Goal: Task Accomplishment & Management: Complete application form

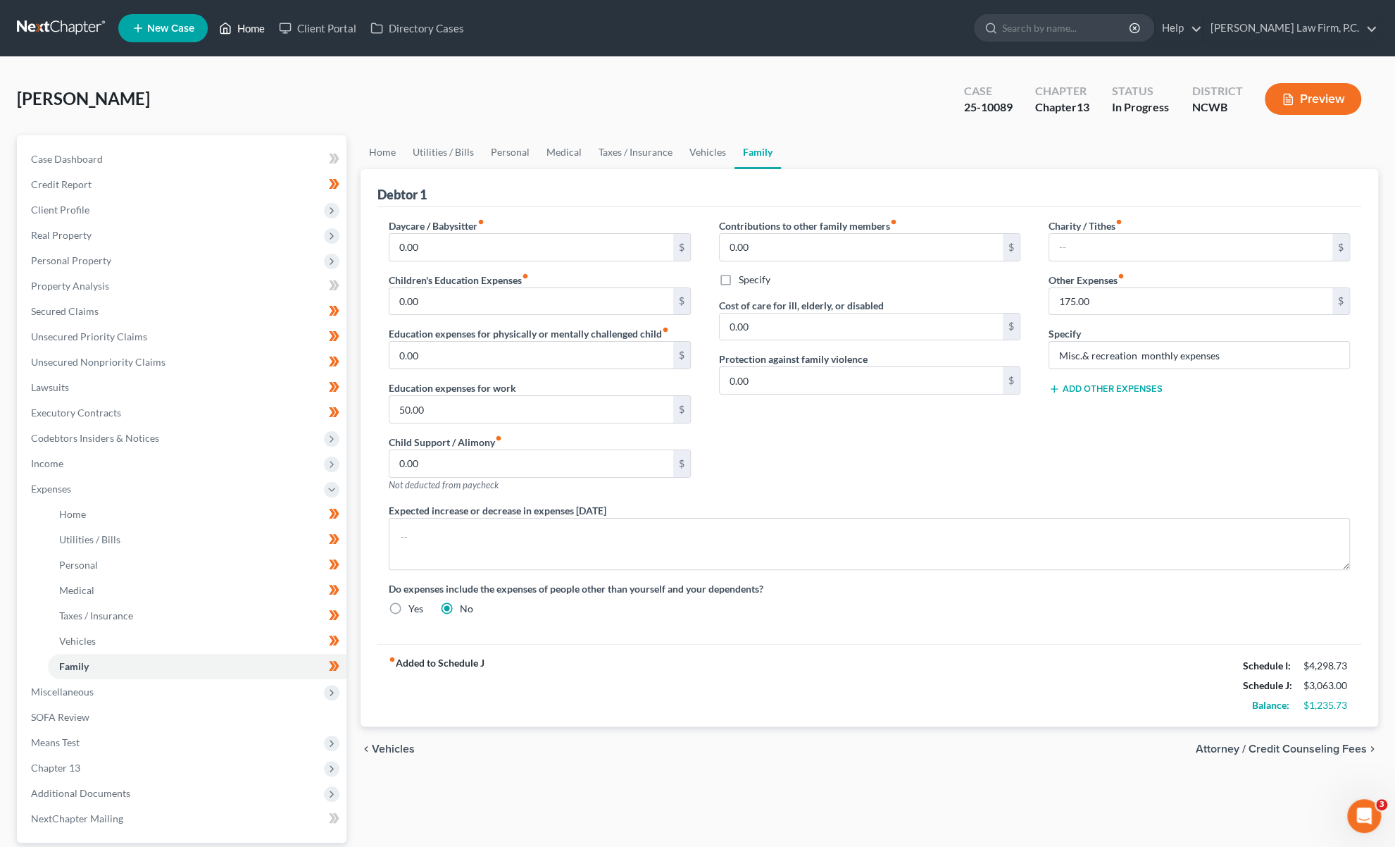
click at [252, 30] on link "Home" at bounding box center [242, 27] width 60 height 25
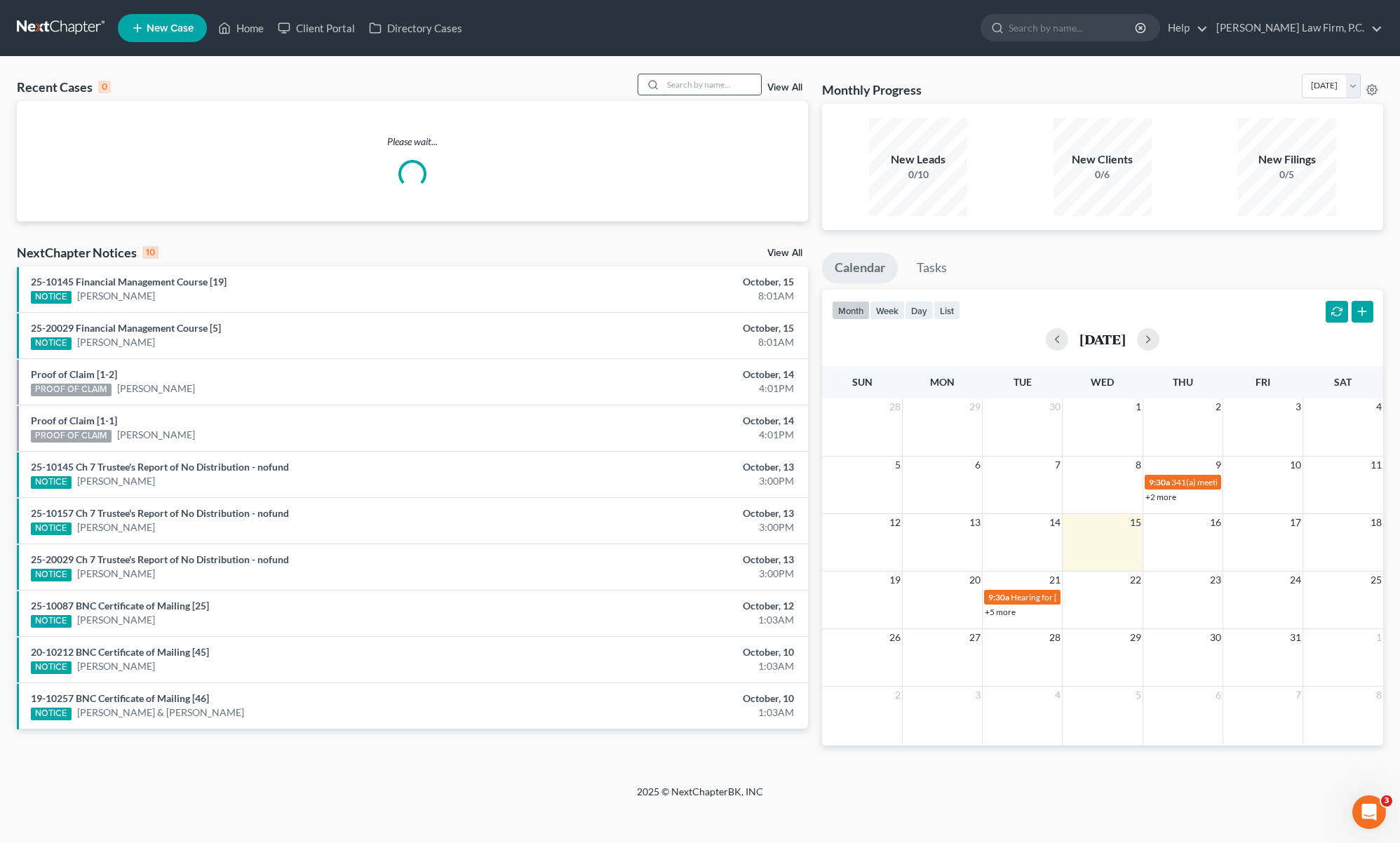
click at [712, 84] on input "search" at bounding box center [712, 85] width 99 height 20
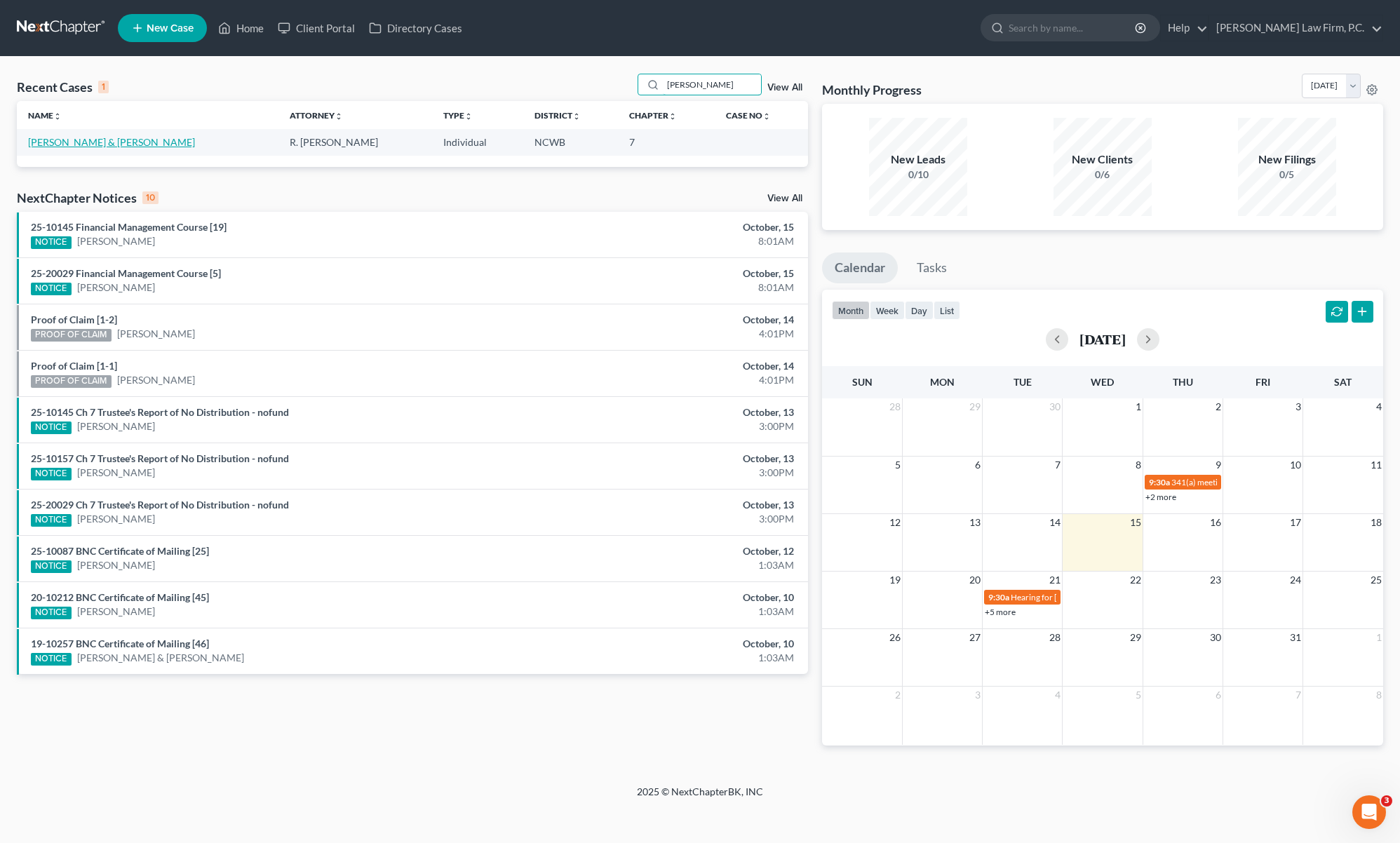
type input "[PERSON_NAME]"
click at [87, 146] on link "[PERSON_NAME] & [PERSON_NAME]" at bounding box center [112, 142] width 167 height 12
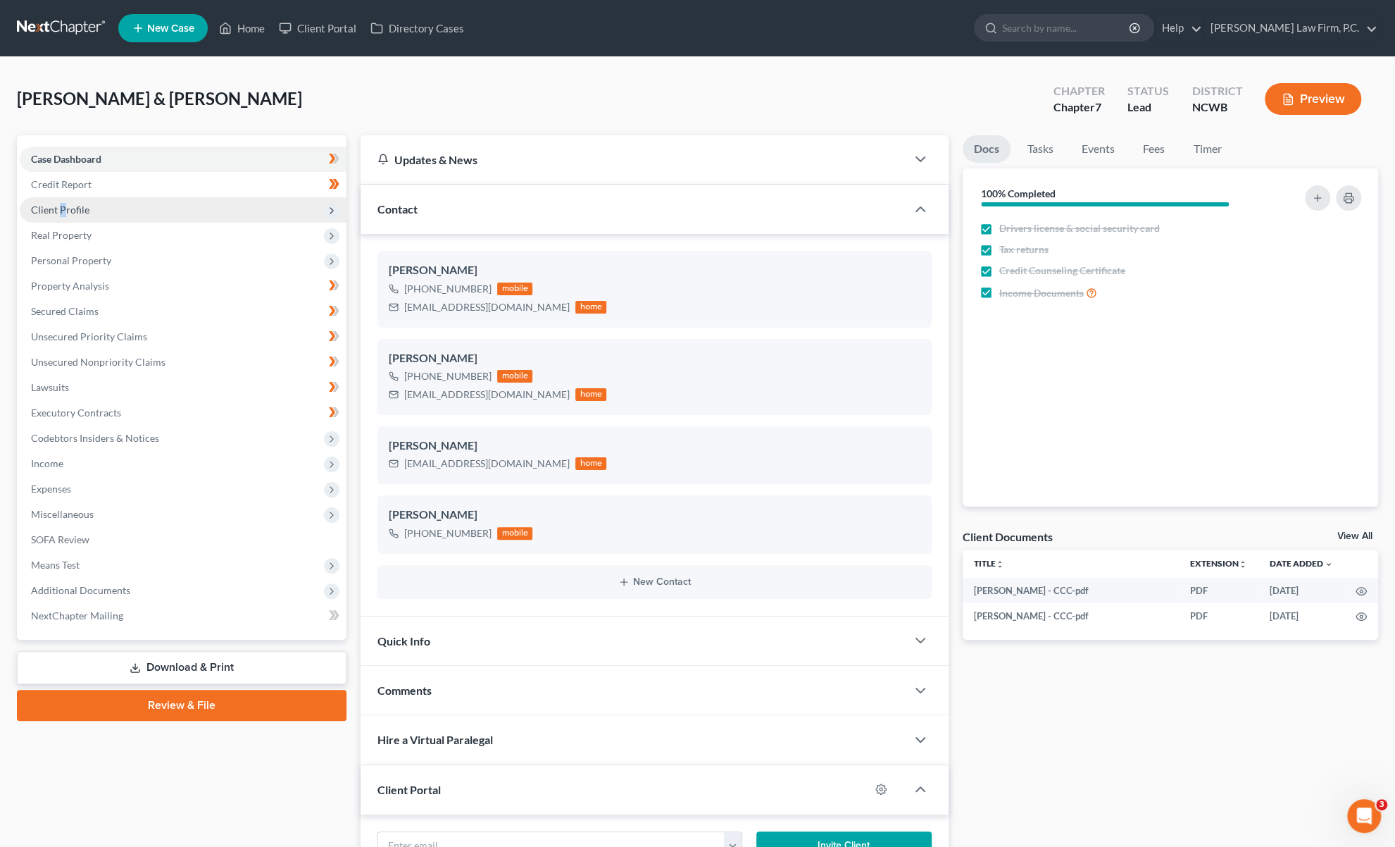
click at [61, 209] on span "Client Profile" at bounding box center [60, 210] width 58 height 12
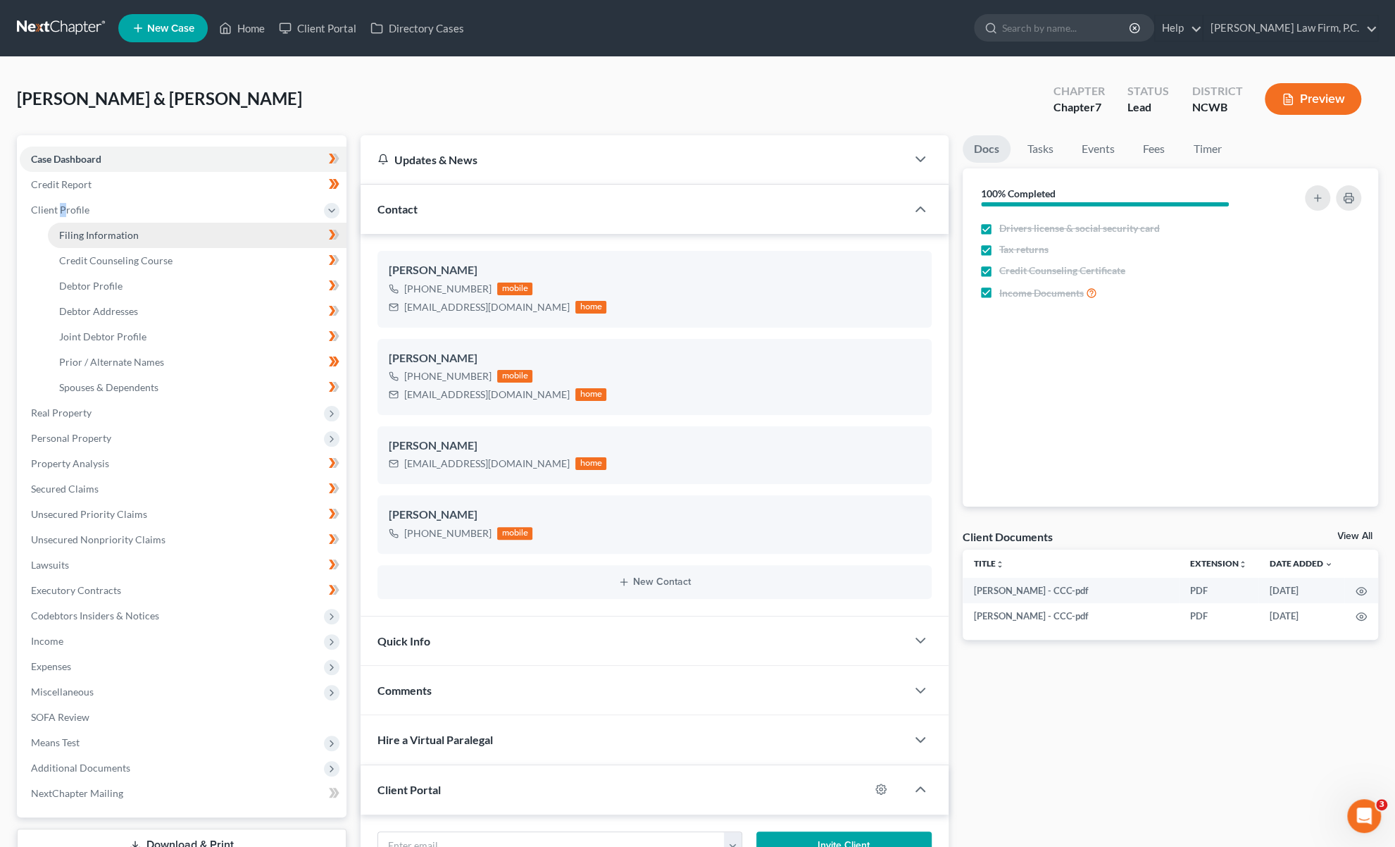
click at [76, 232] on span "Filing Information" at bounding box center [99, 235] width 80 height 12
select select "1"
select select "0"
select select "28"
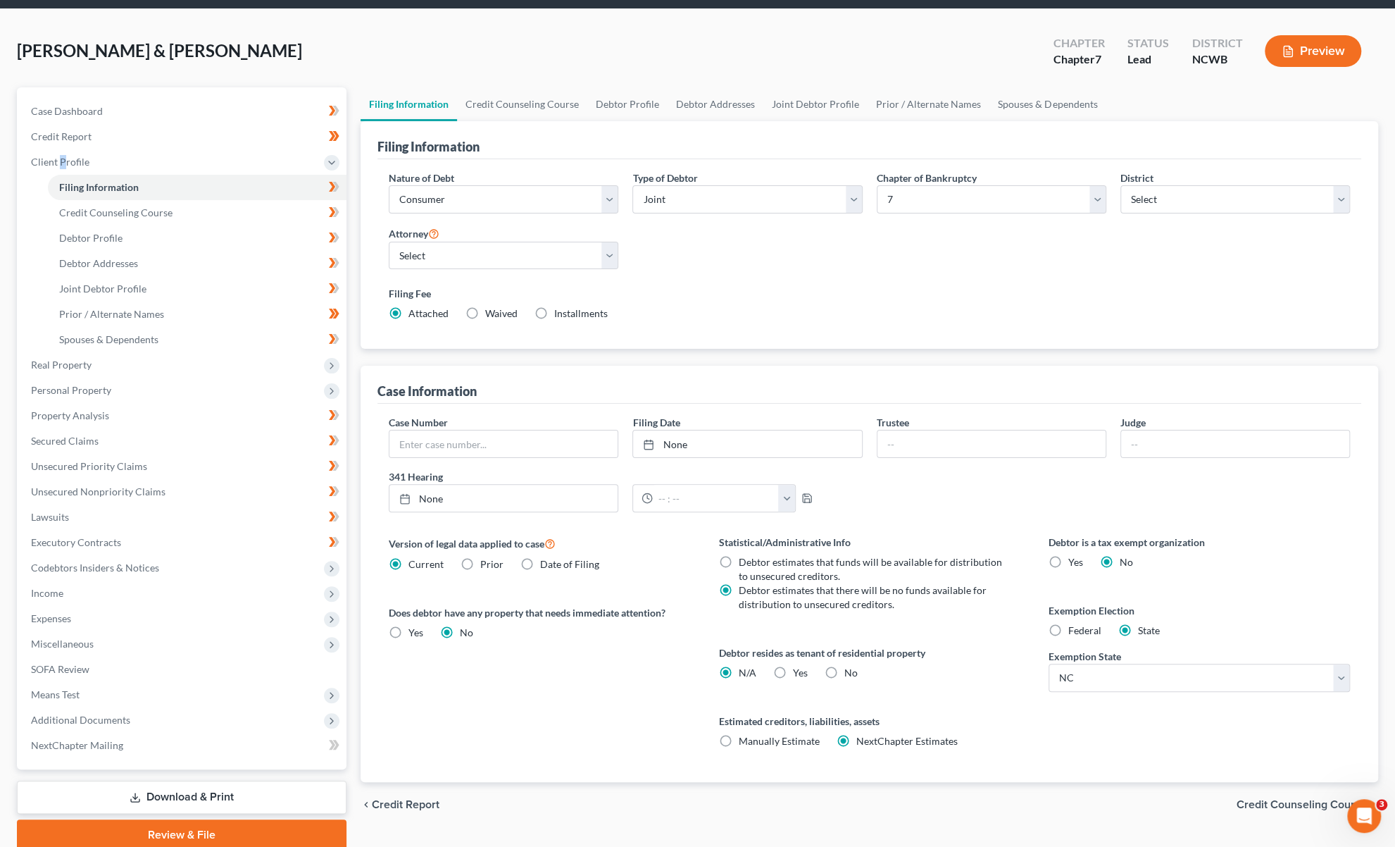
scroll to position [70, 0]
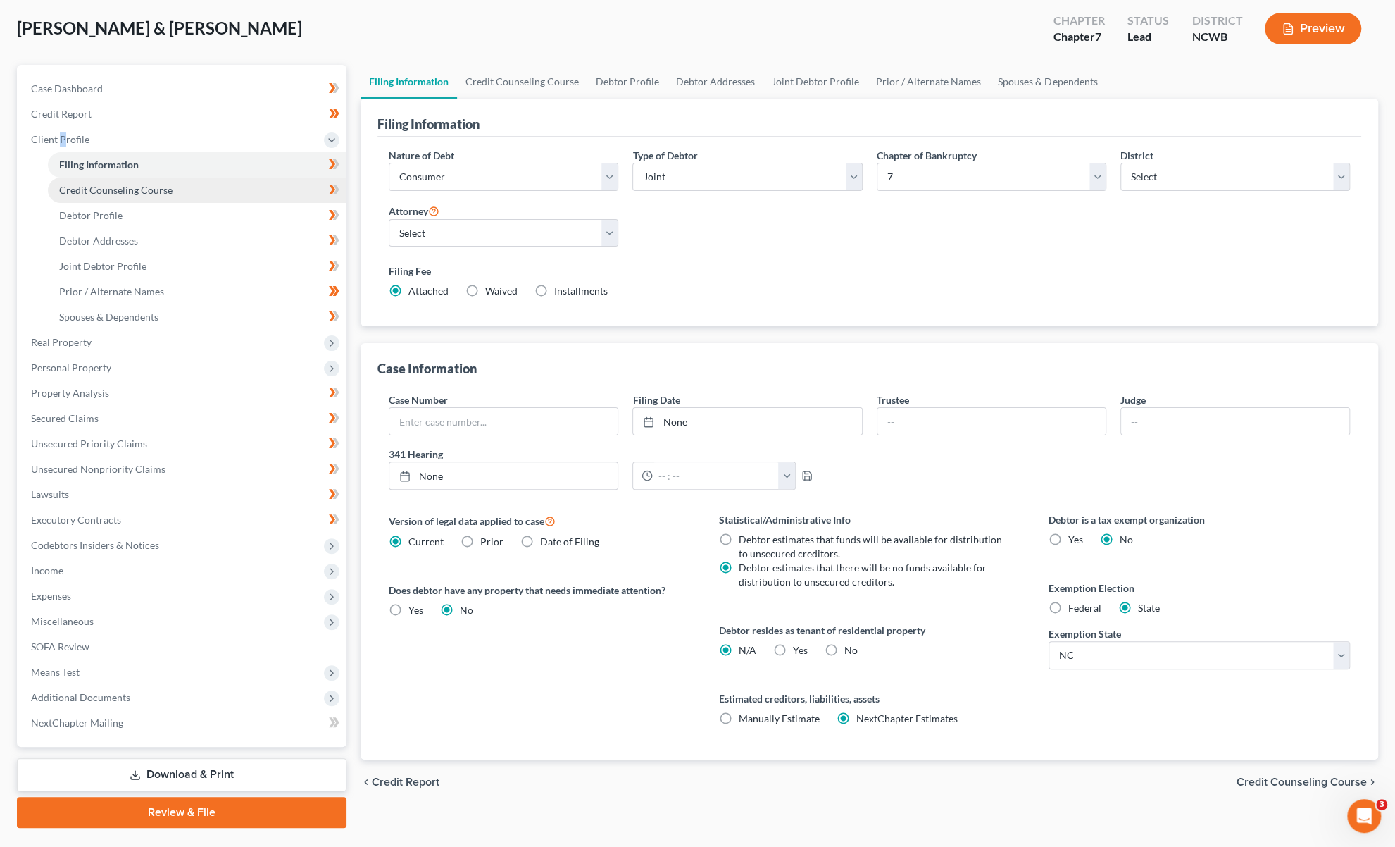
click at [72, 187] on span "Credit Counseling Course" at bounding box center [115, 190] width 113 height 12
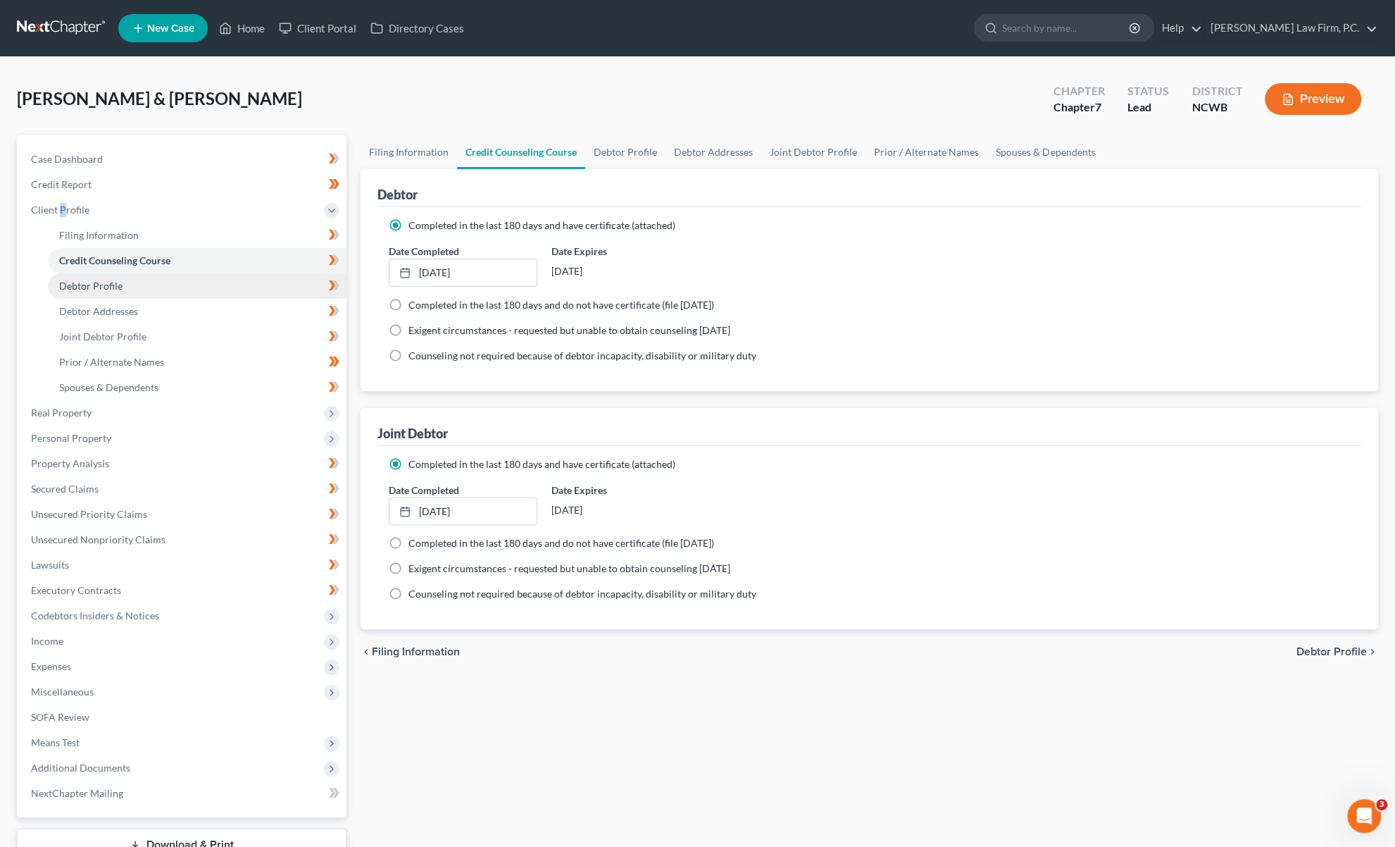
click at [85, 291] on span "Debtor Profile" at bounding box center [90, 286] width 63 height 12
select select "1"
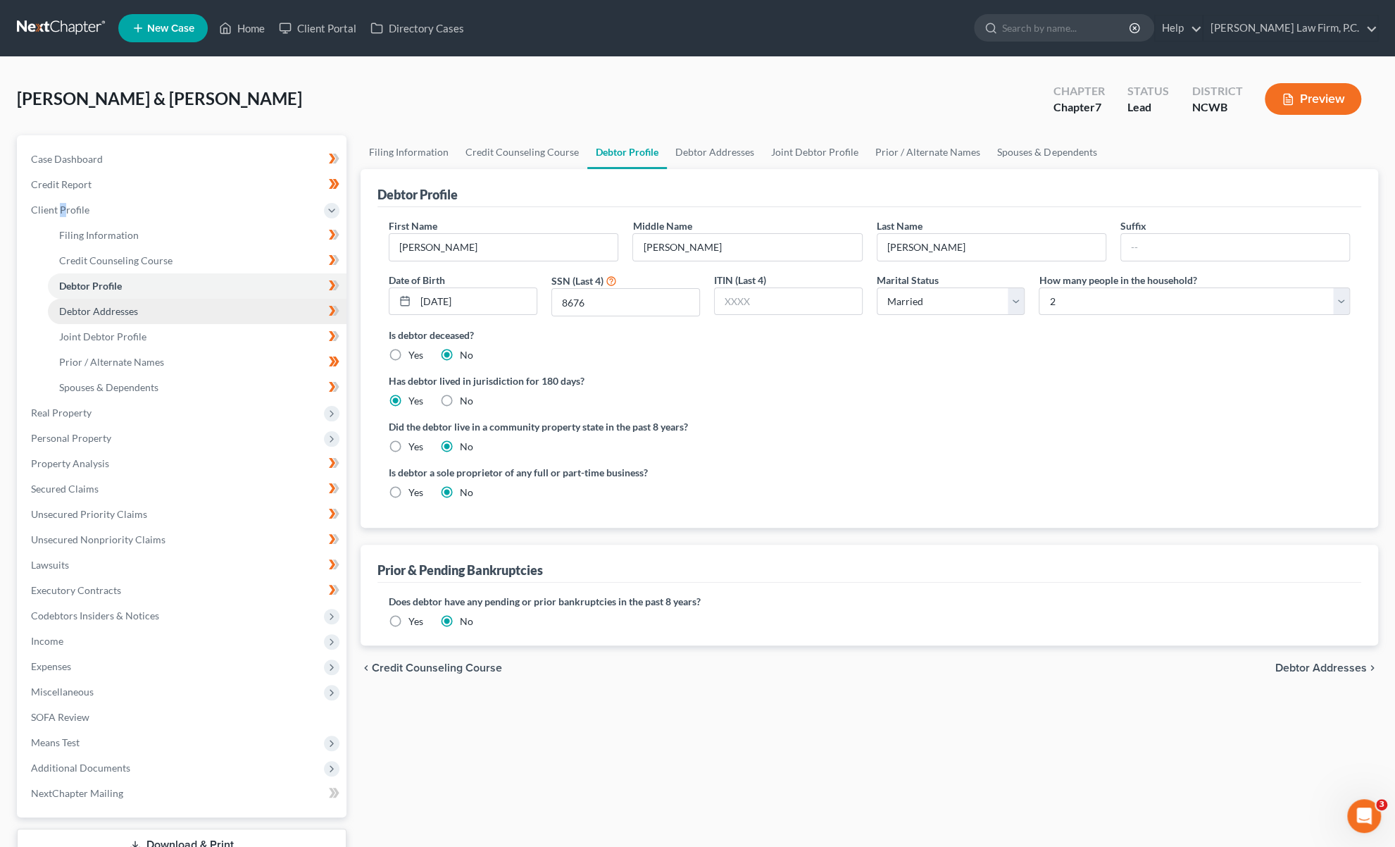
click at [89, 309] on span "Debtor Addresses" at bounding box center [98, 311] width 79 height 12
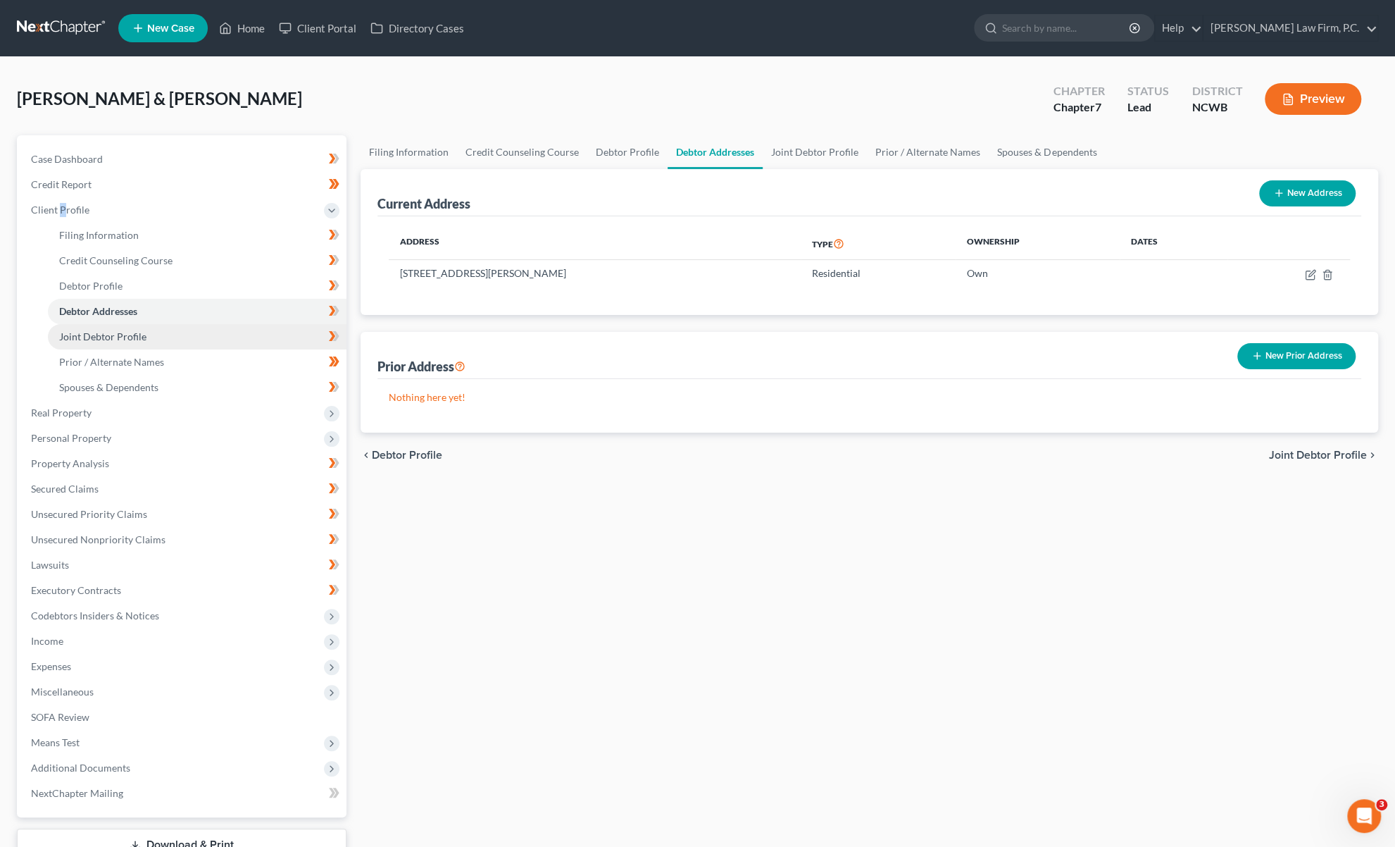
click at [85, 336] on span "Joint Debtor Profile" at bounding box center [102, 336] width 87 height 12
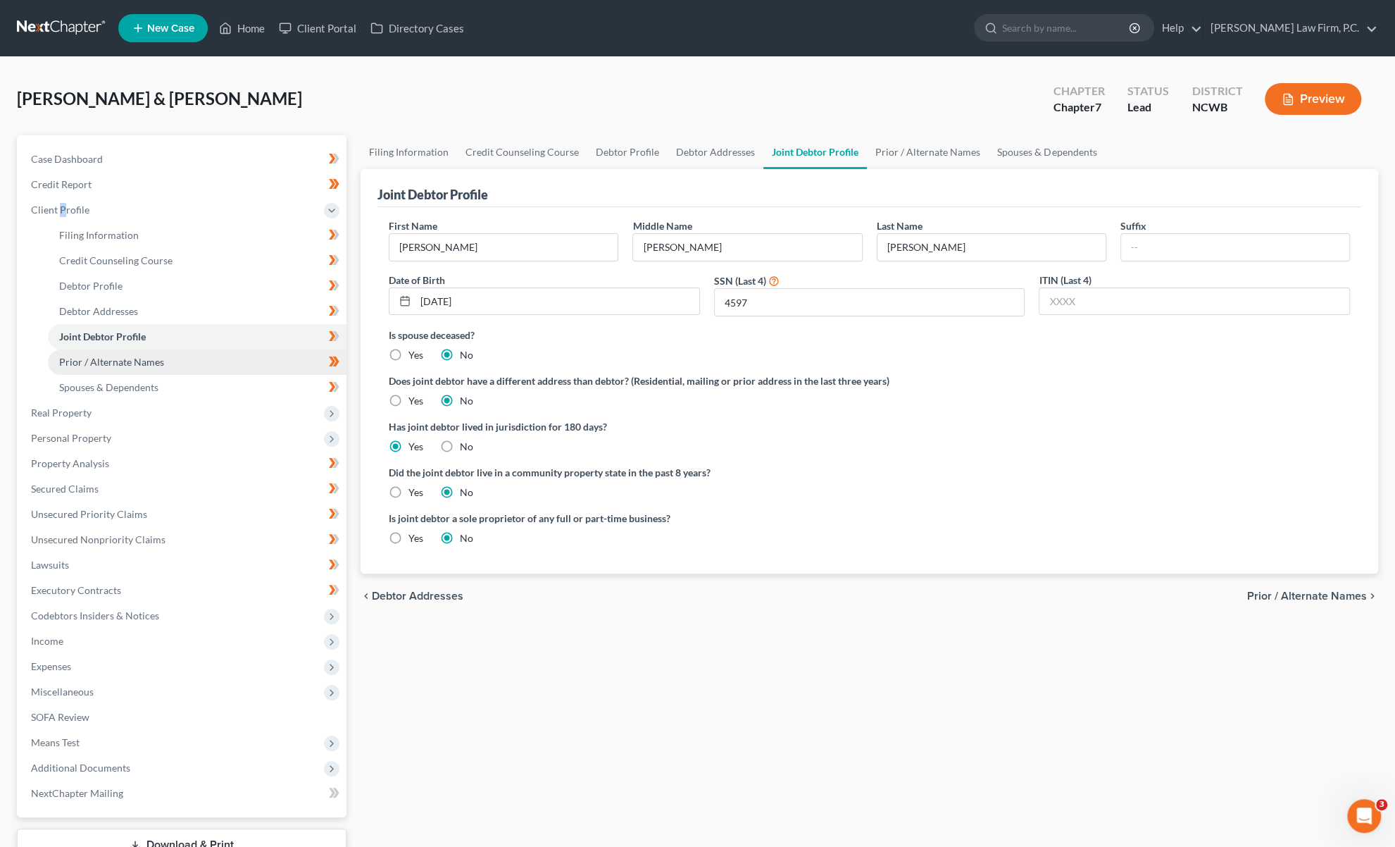
click at [84, 356] on span "Prior / Alternate Names" at bounding box center [111, 362] width 105 height 12
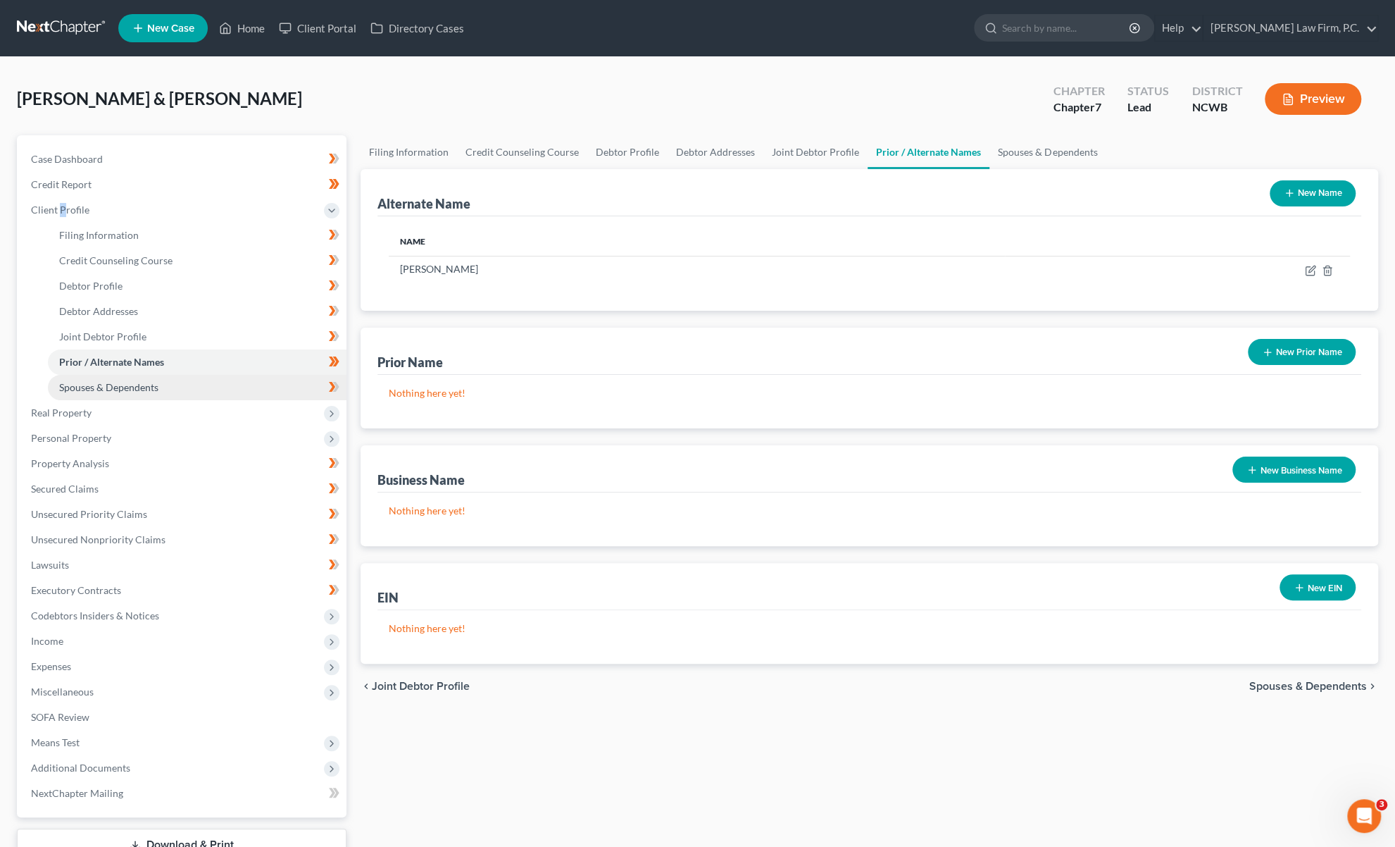
click at [79, 385] on span "Spouses & Dependents" at bounding box center [108, 387] width 99 height 12
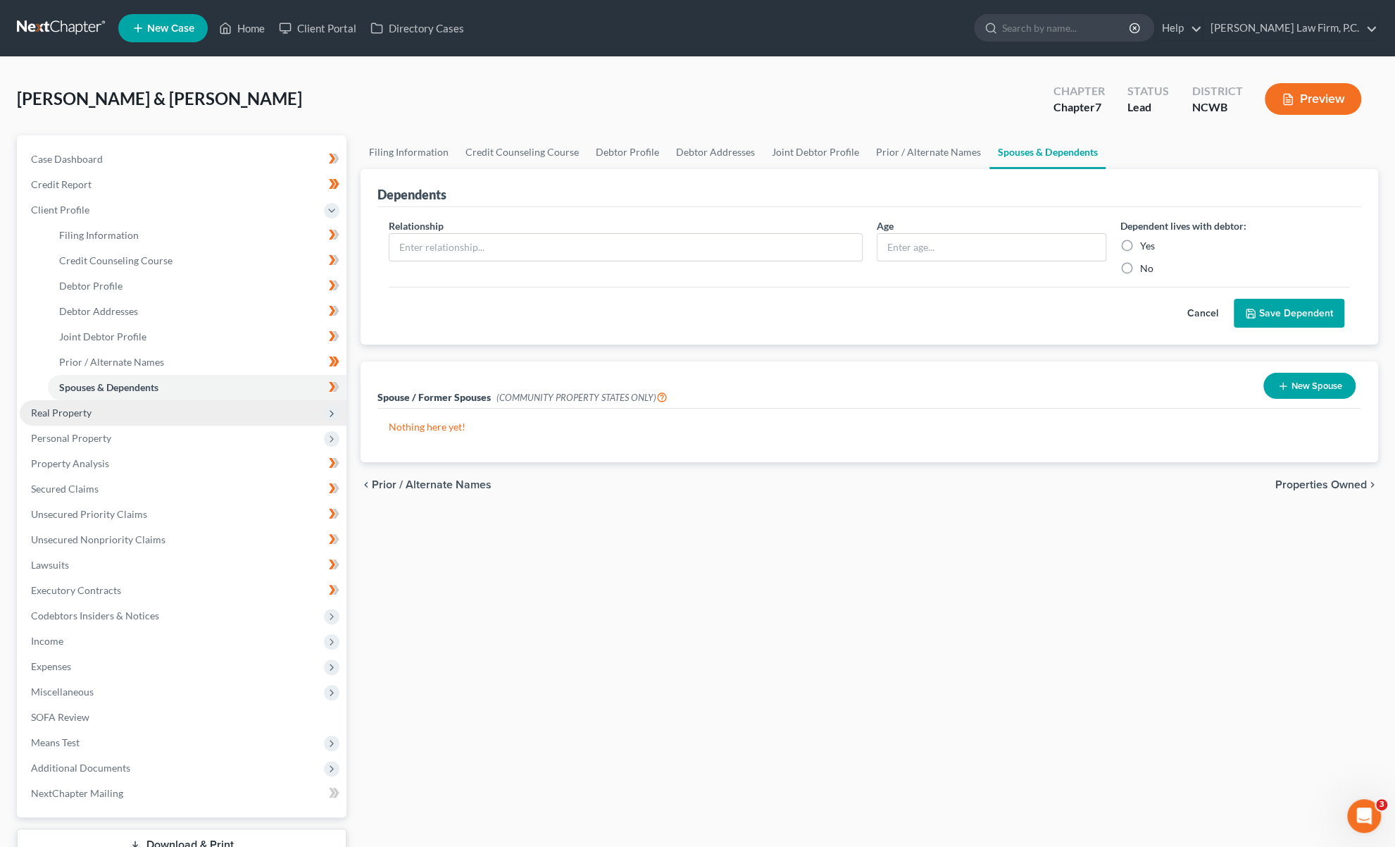
click at [56, 409] on span "Real Property" at bounding box center [61, 412] width 61 height 12
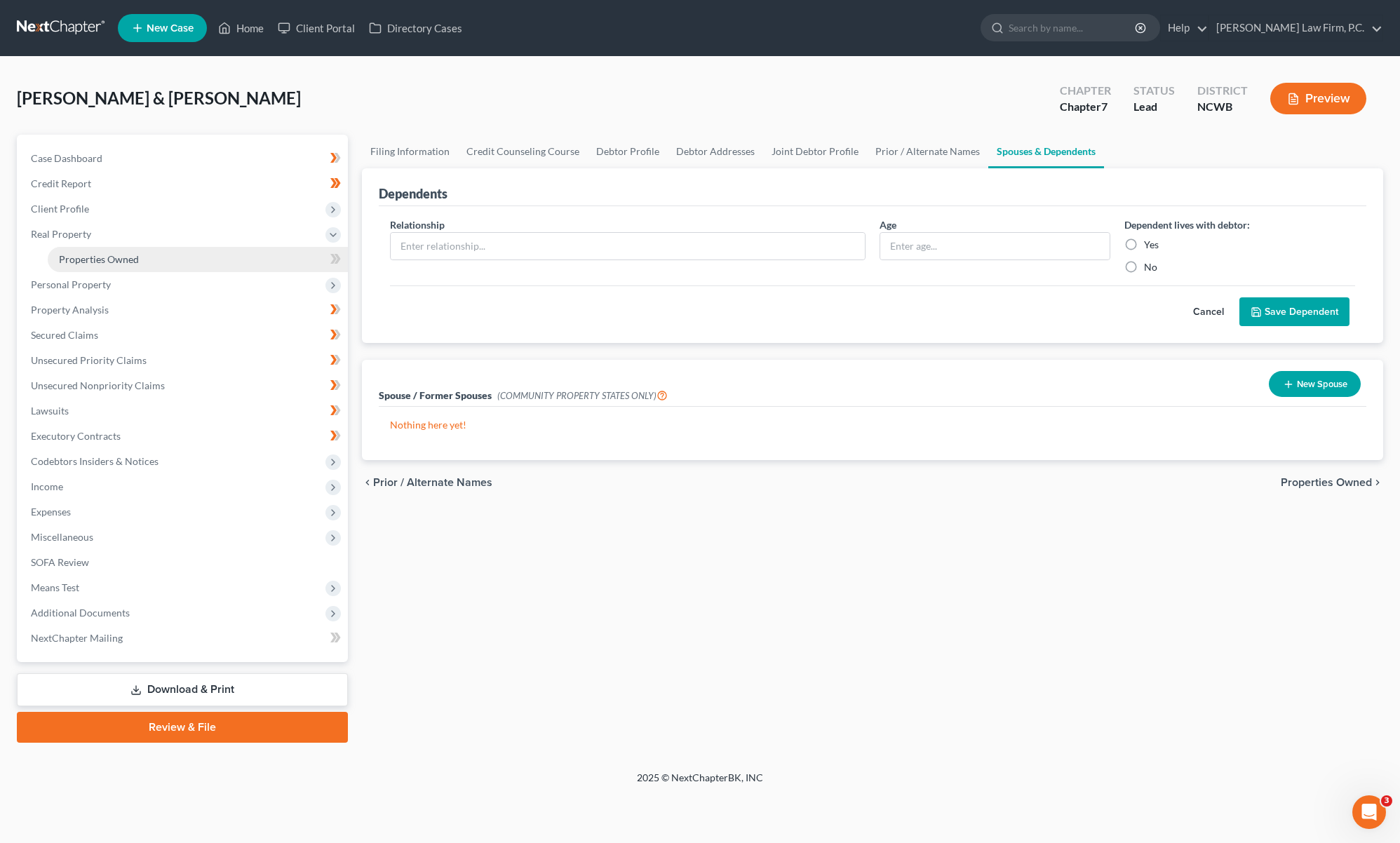
click at [101, 266] on link "Properties Owned" at bounding box center [197, 259] width 300 height 25
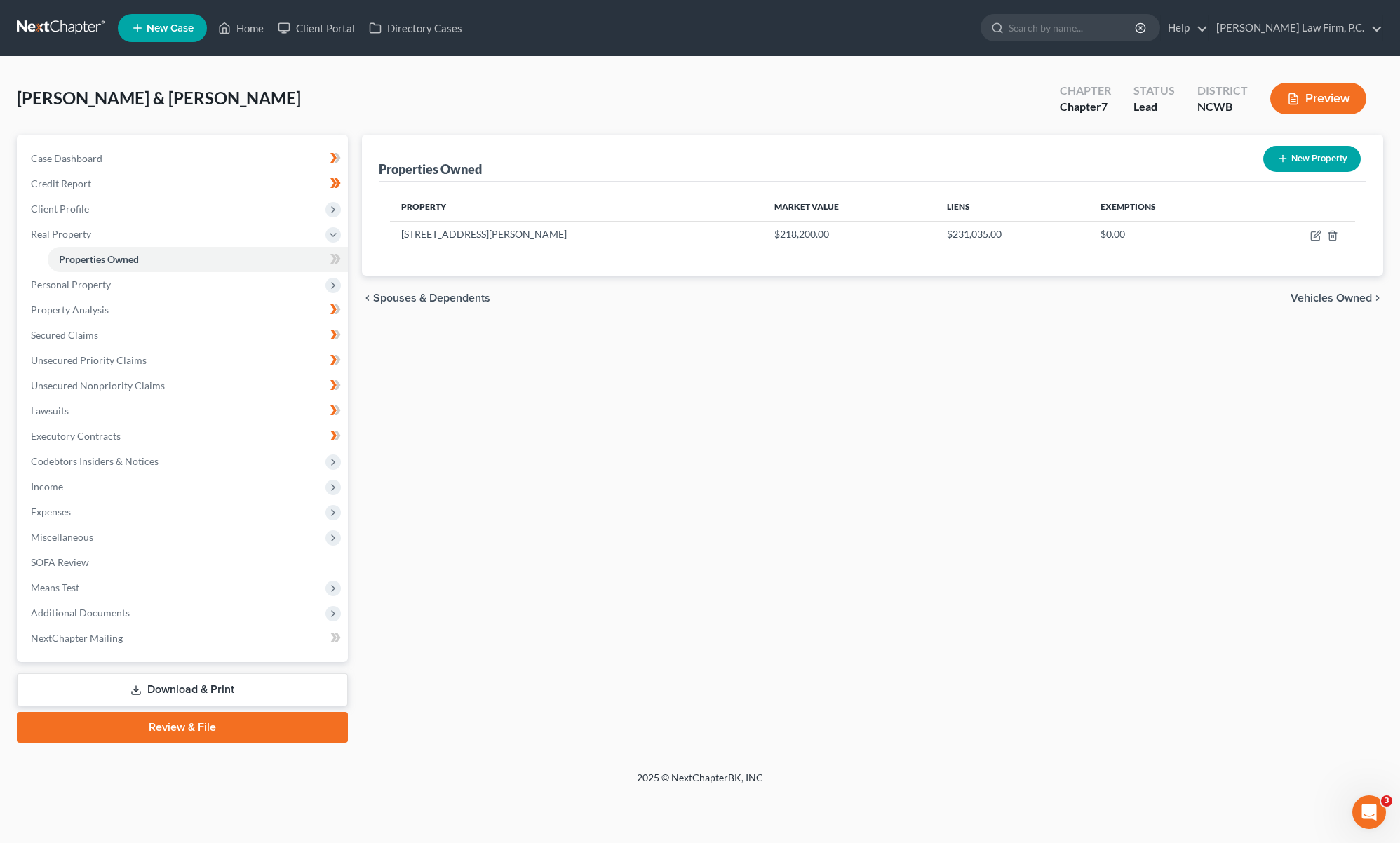
click at [596, 465] on div "Properties Owned New Property Property Market Value Liens Exemptions [STREET_AD…" at bounding box center [872, 438] width 1036 height 608
click at [1315, 236] on icon "button" at bounding box center [1316, 234] width 6 height 6
select select "28"
select select "2"
select select "0"
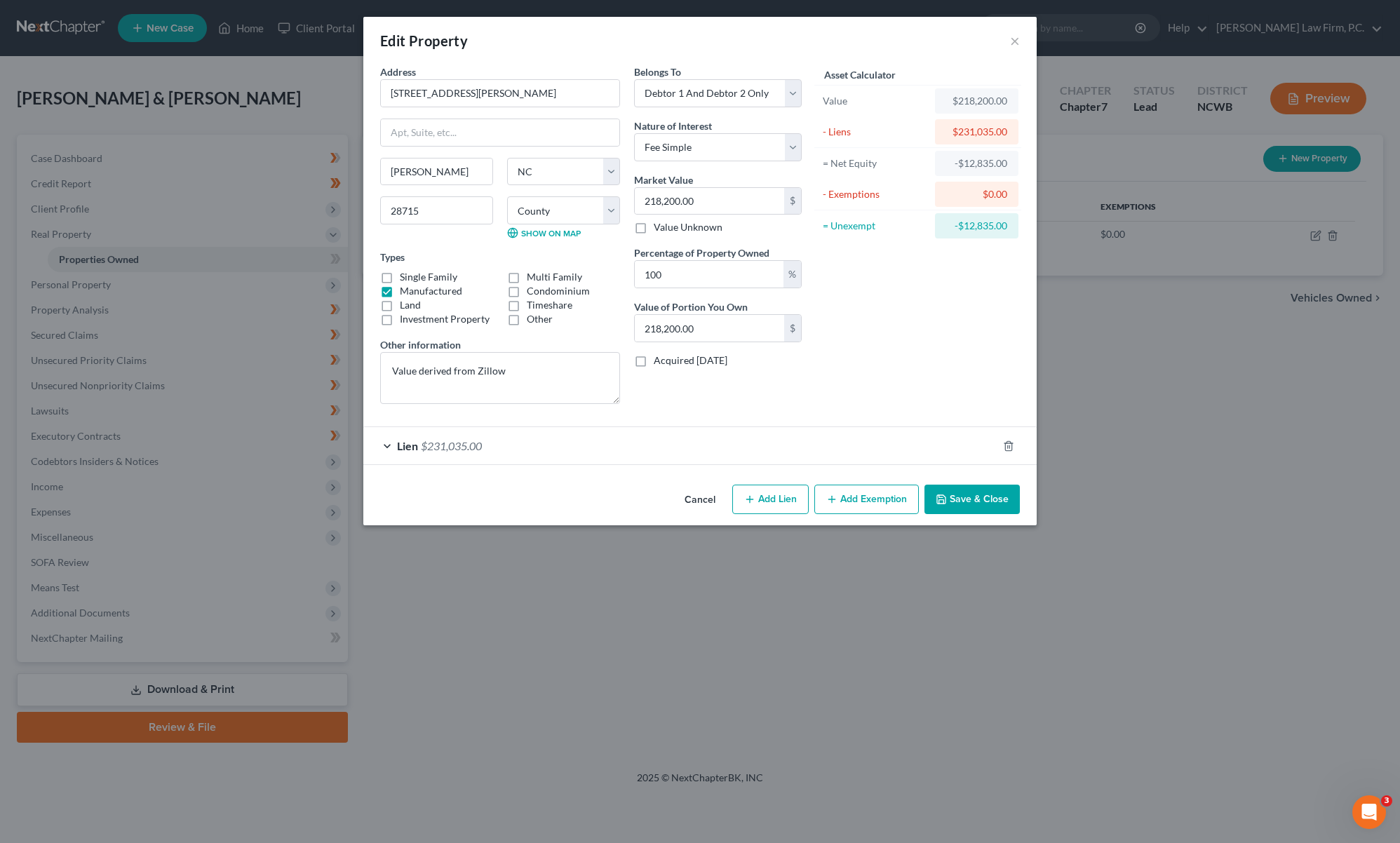
click at [853, 495] on button "Add Exemption" at bounding box center [866, 500] width 105 height 30
select select "2"
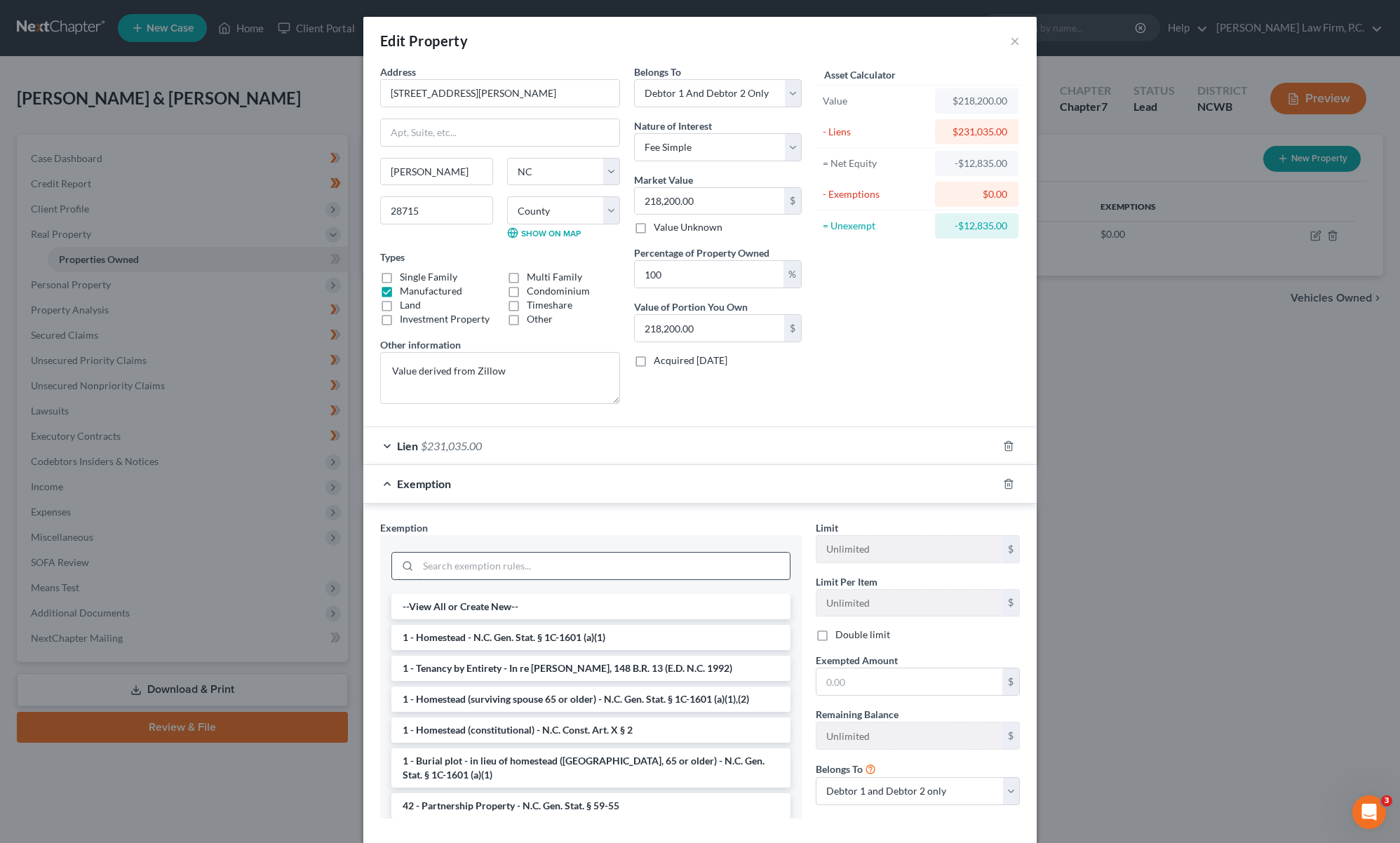
click at [471, 564] on input "search" at bounding box center [603, 565] width 371 height 27
type input "2"
type input "2.00"
type input "20"
type input "20.00"
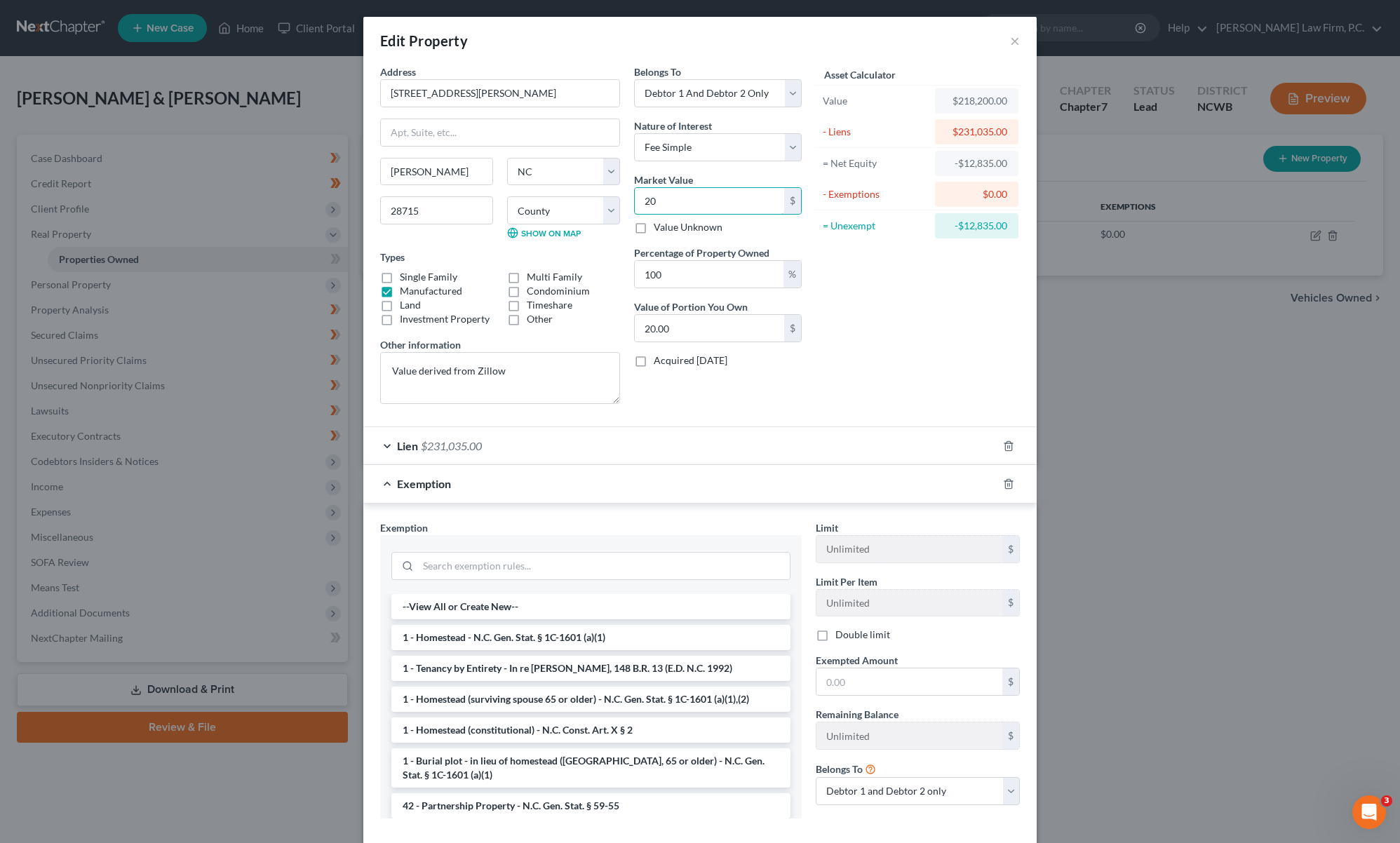
type input "200"
type input "200.00"
type input "20078"
type input "20,078.00"
type input "20,0780"
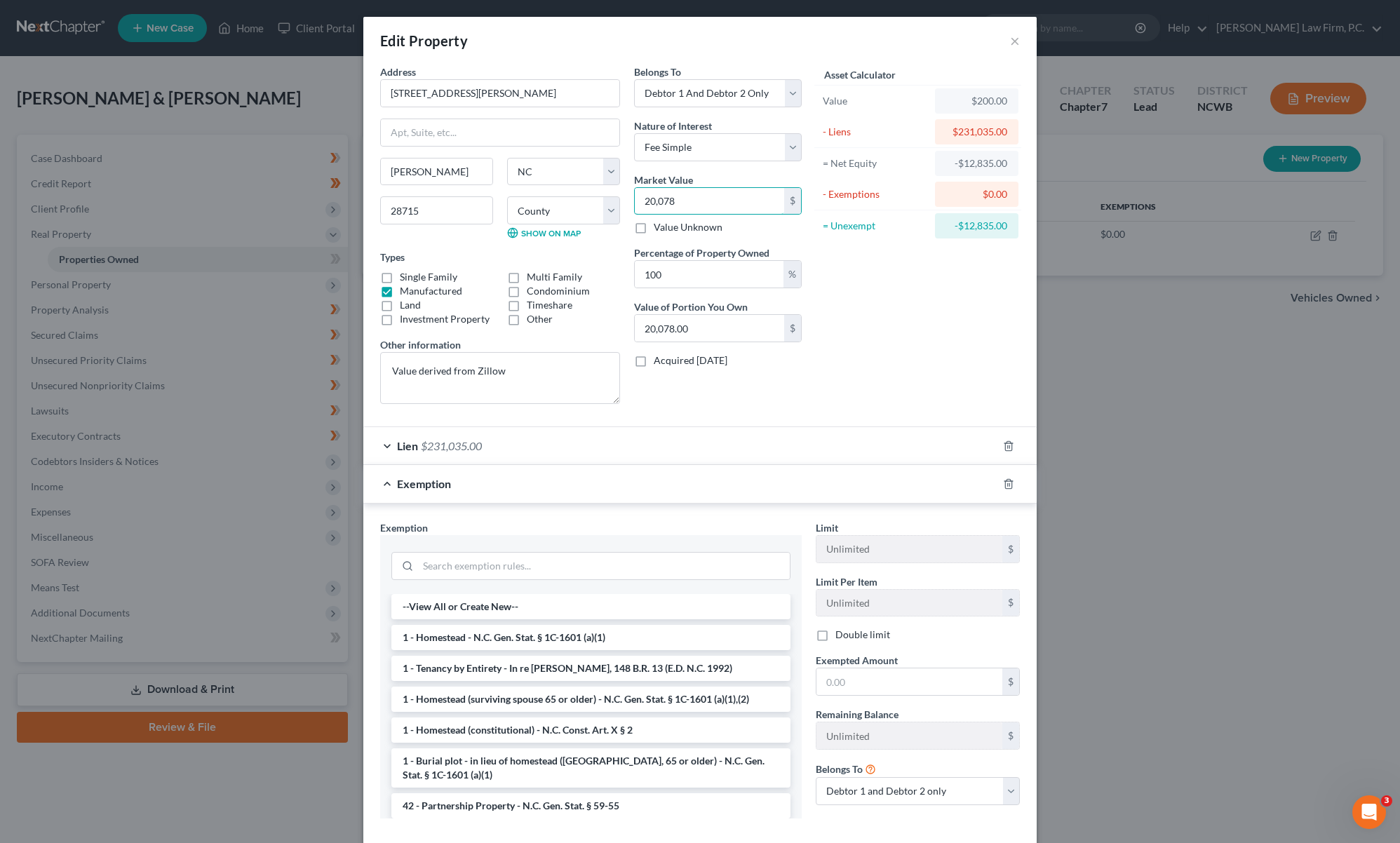
type input "200,780.00"
type input "200,7800"
type input "2,007,800.00"
type input "2,007,80"
type input "200,780.00"
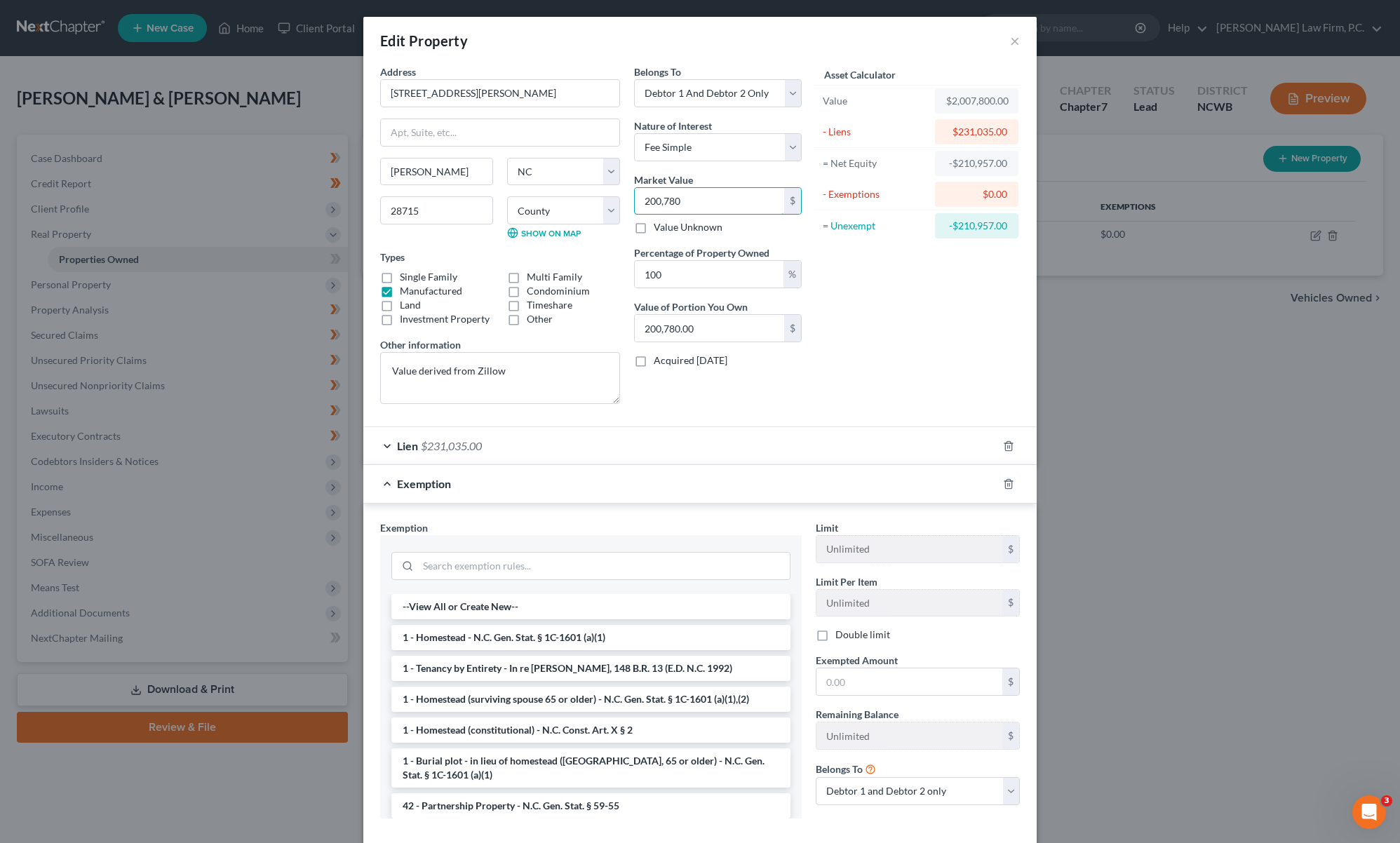
type input "200,78"
type input "20,078.00"
type input "20,07"
type input "2,007.00"
type input "2,00"
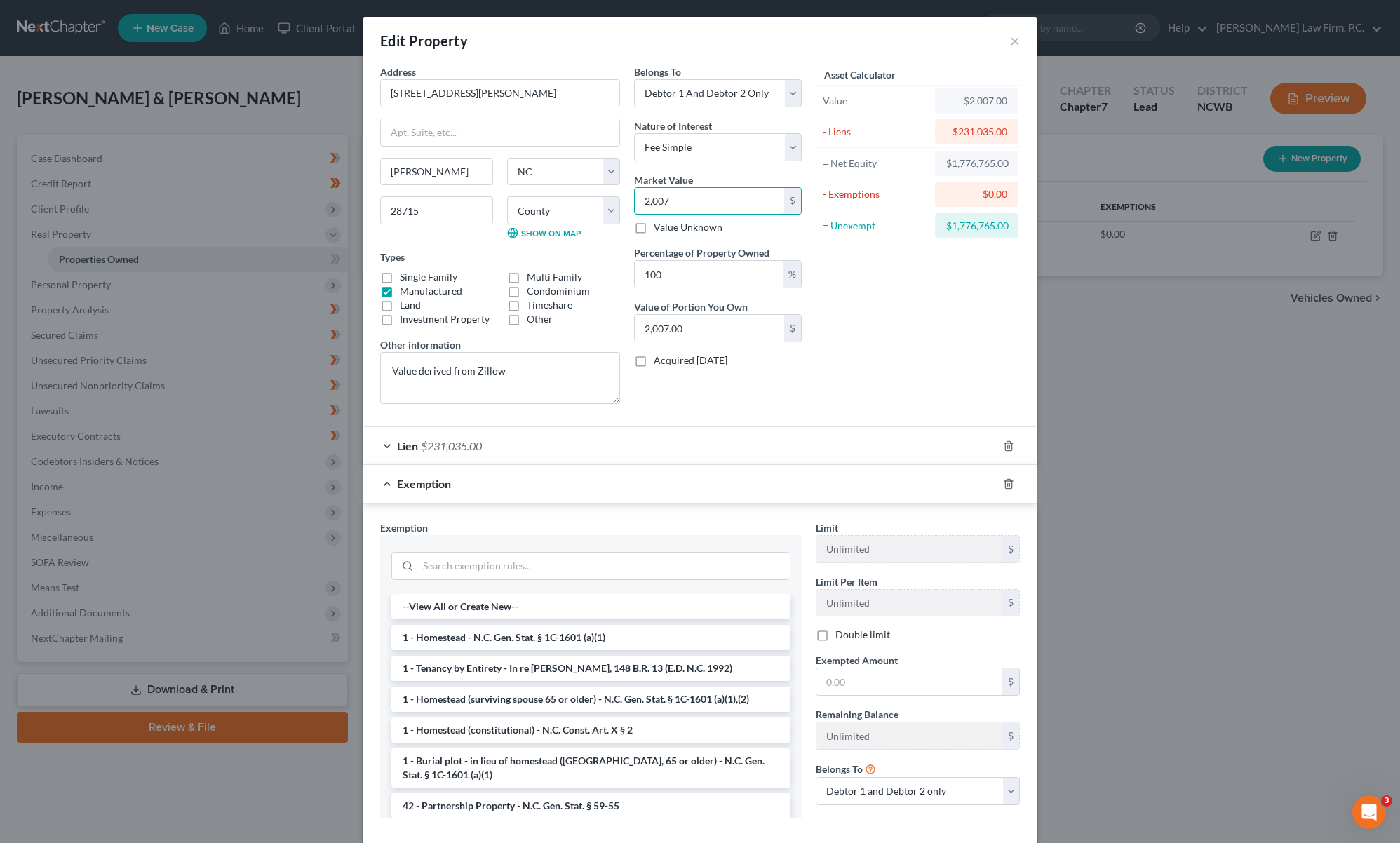
type input "200.00"
type input "2008"
type input "2,008.00"
type input "2,0080"
type input "20,080.00"
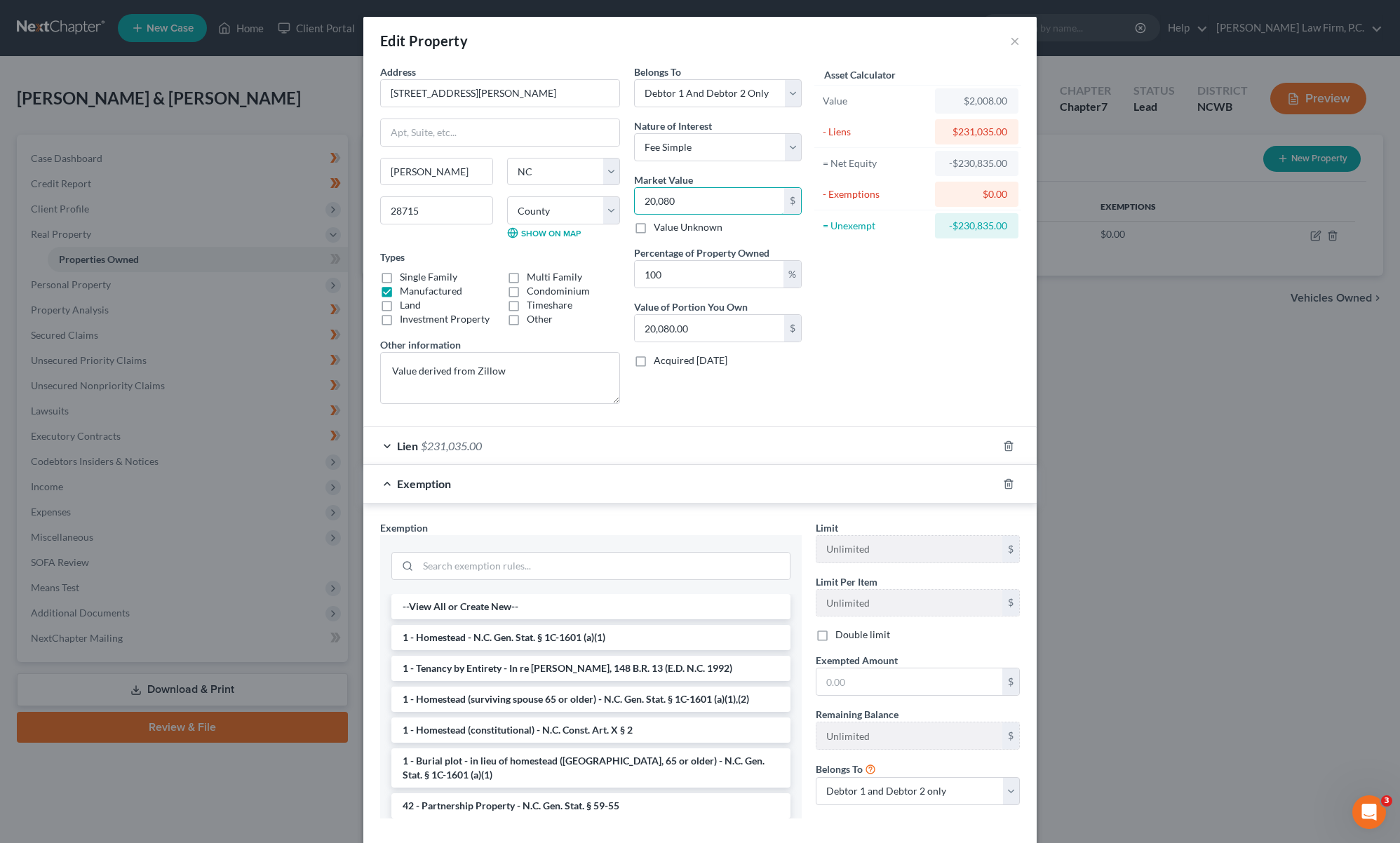
type input "20,0800"
type input "200,800.00"
type input "200,800"
